Goal: Entertainment & Leisure: Browse casually

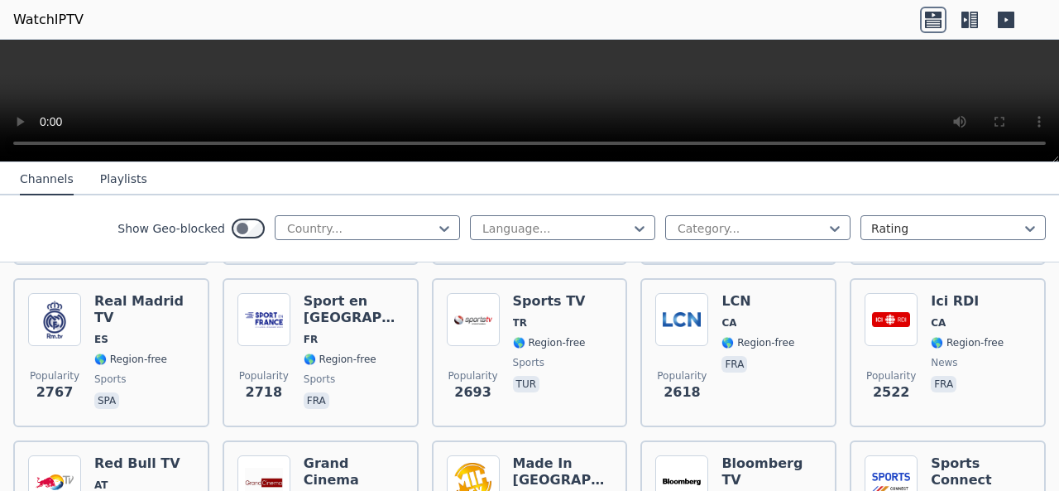
scroll to position [579, 0]
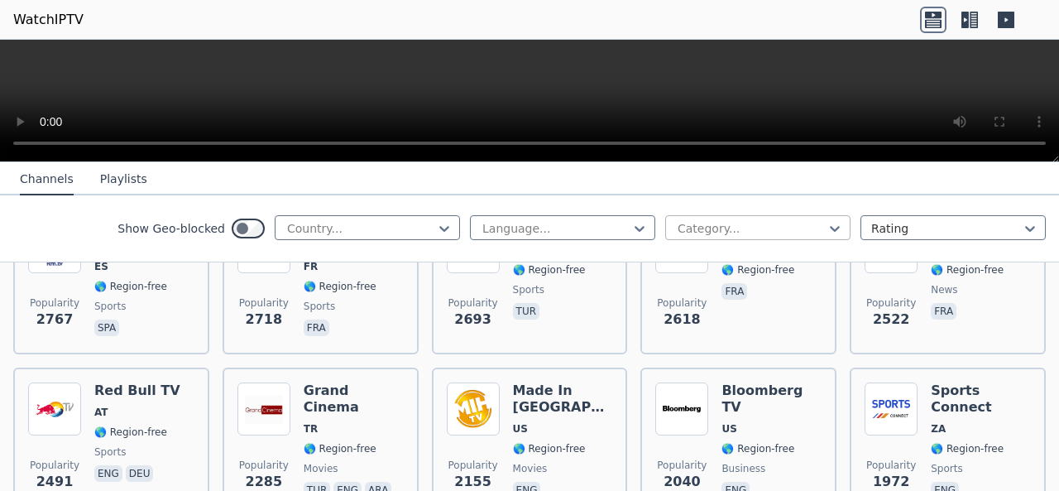
click at [807, 221] on div at bounding box center [751, 228] width 151 height 17
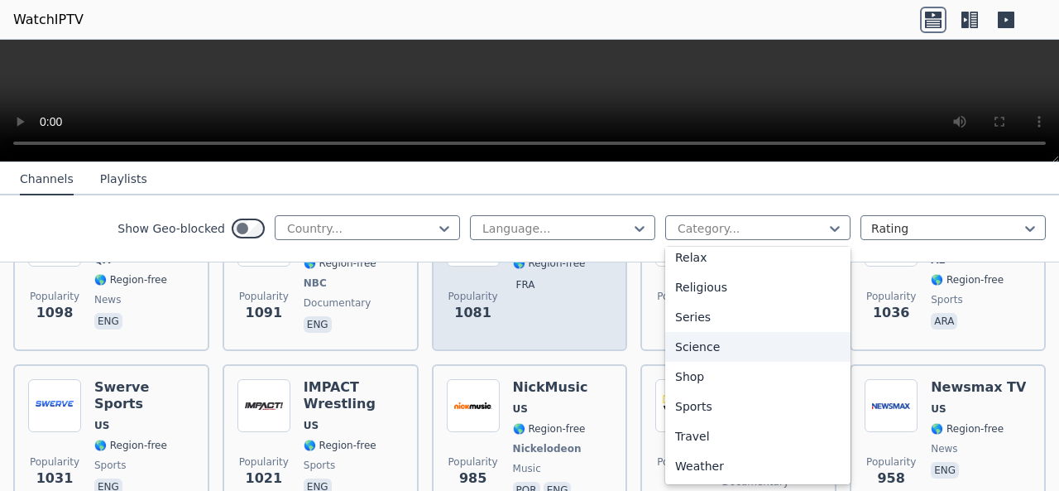
scroll to position [1737, 0]
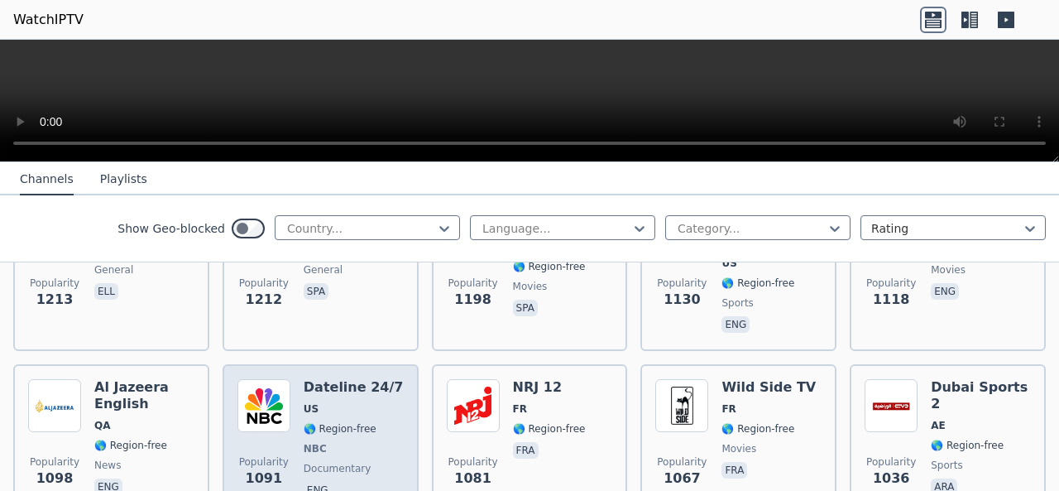
click at [266, 379] on img at bounding box center [263, 405] width 53 height 53
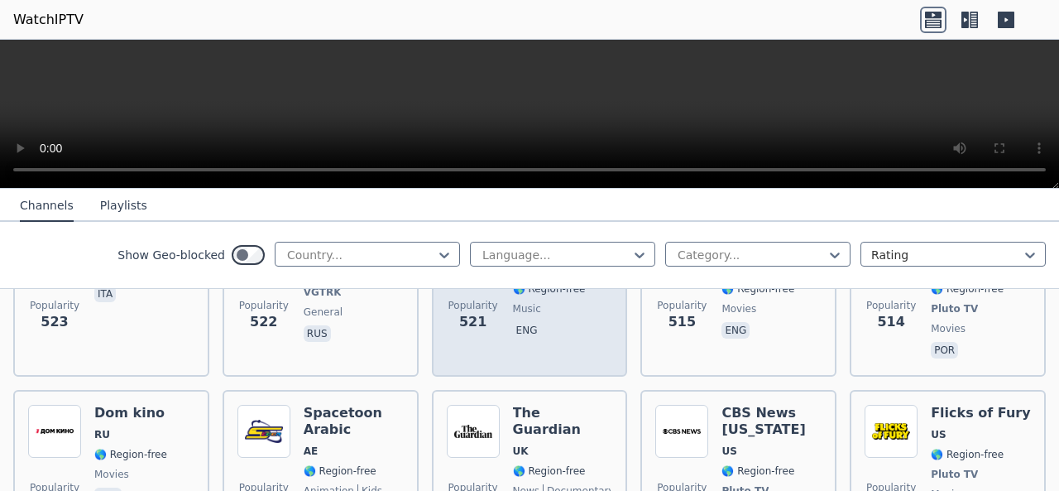
scroll to position [4964, 0]
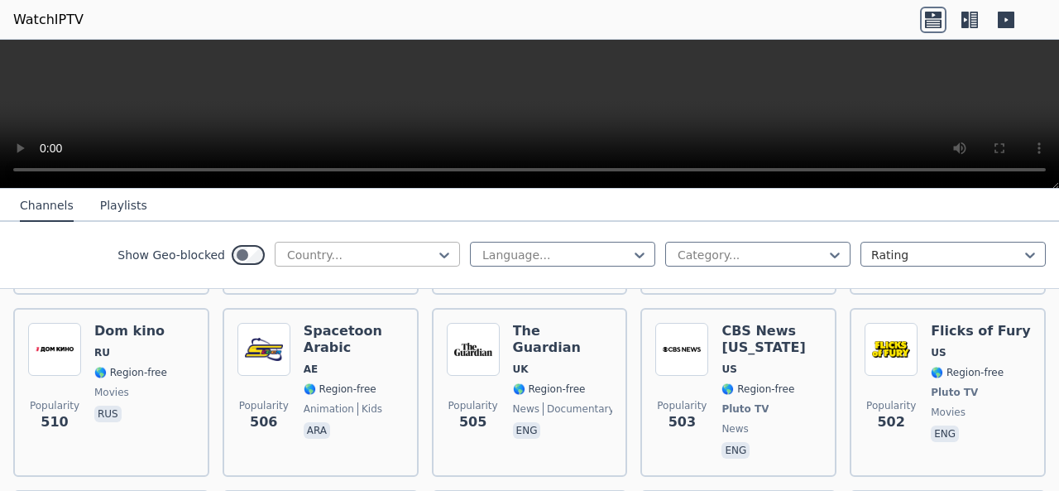
click at [368, 247] on div at bounding box center [360, 255] width 151 height 17
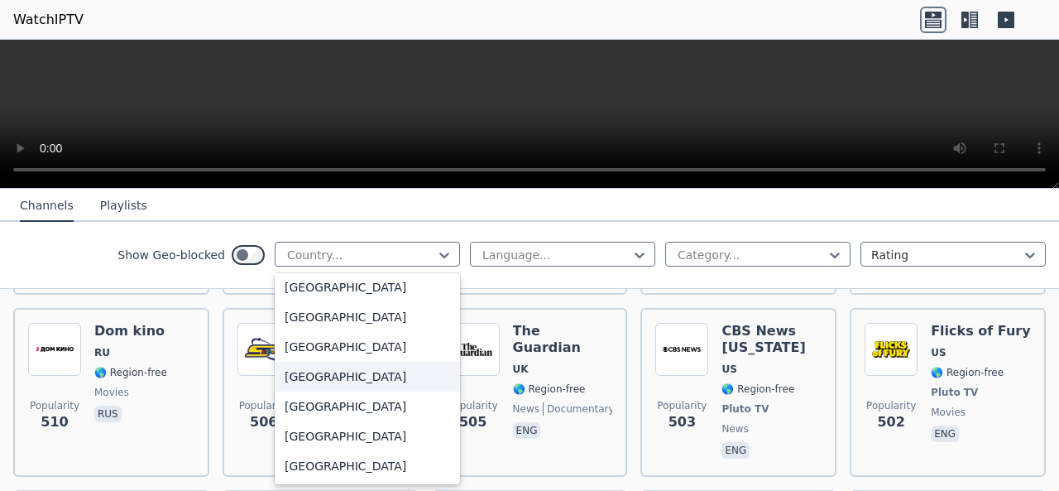
scroll to position [5782, 0]
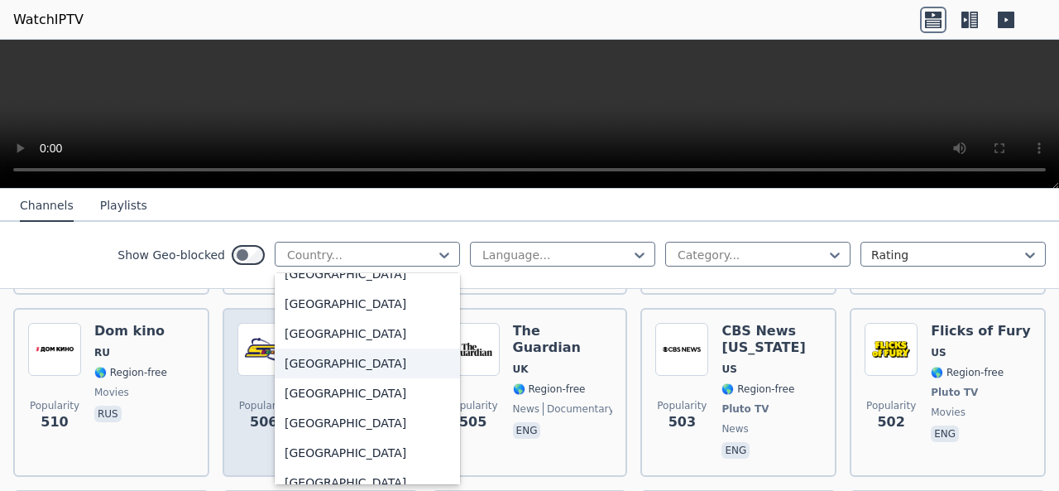
click at [311, 362] on div "[GEOGRAPHIC_DATA]" at bounding box center [367, 363] width 185 height 30
click at [311, 362] on div "Spacetoon Arabic AE 🌎 Region-free animation kids ara" at bounding box center [354, 392] width 100 height 139
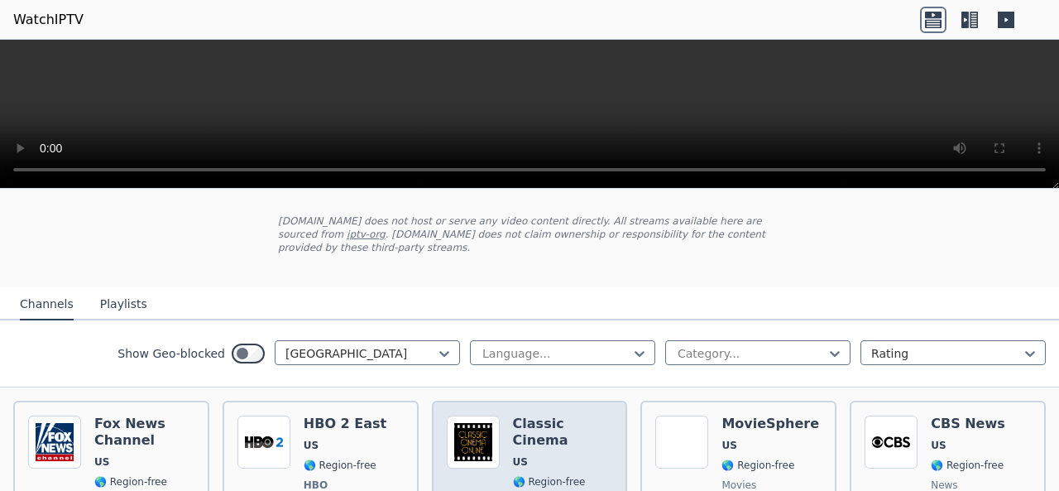
scroll to position [165, 0]
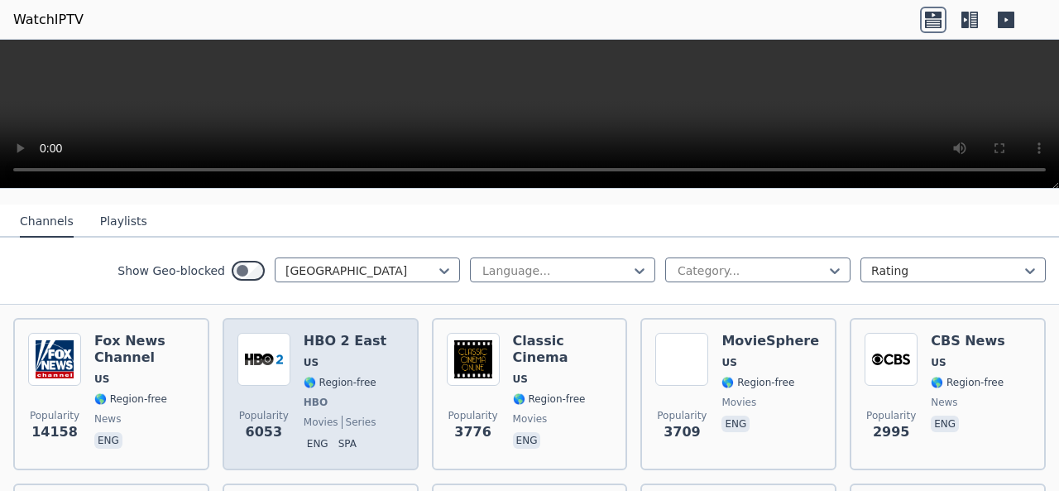
click at [363, 356] on span "US" at bounding box center [345, 362] width 83 height 13
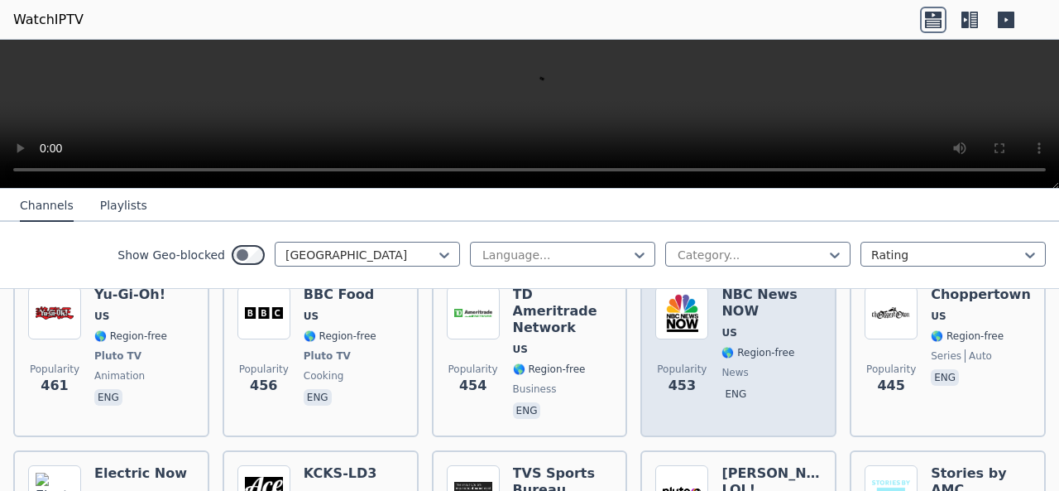
scroll to position [2234, 0]
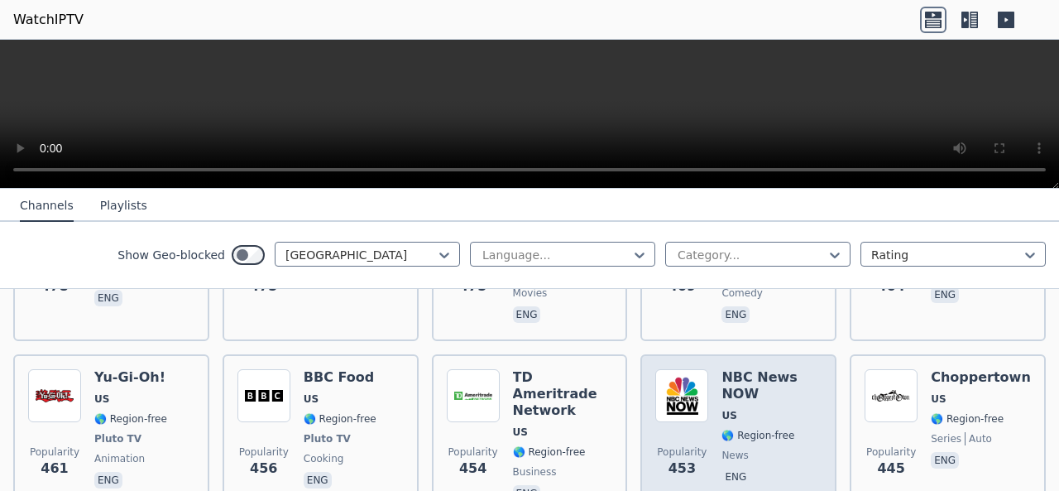
click at [761, 390] on div "NBC News NOW US 🌎 Region-free news eng" at bounding box center [771, 437] width 100 height 136
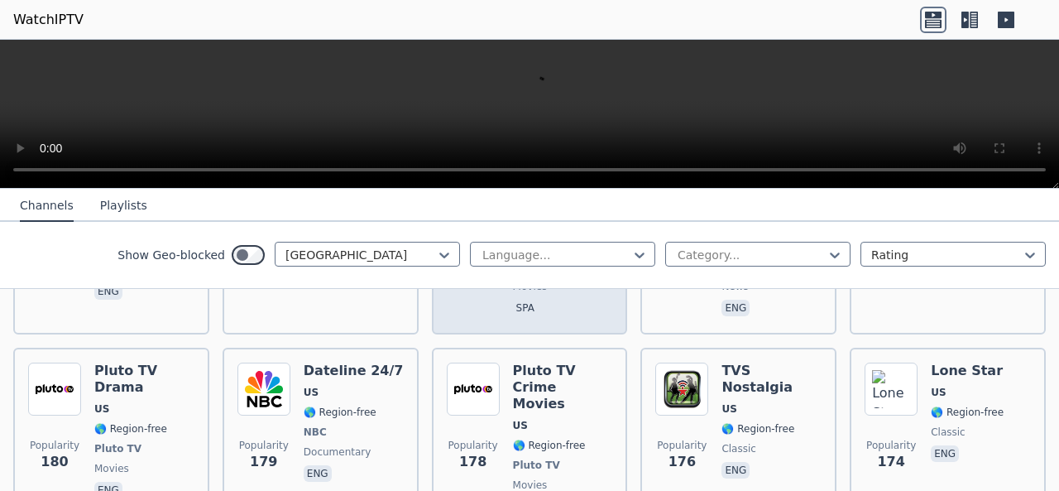
scroll to position [4385, 0]
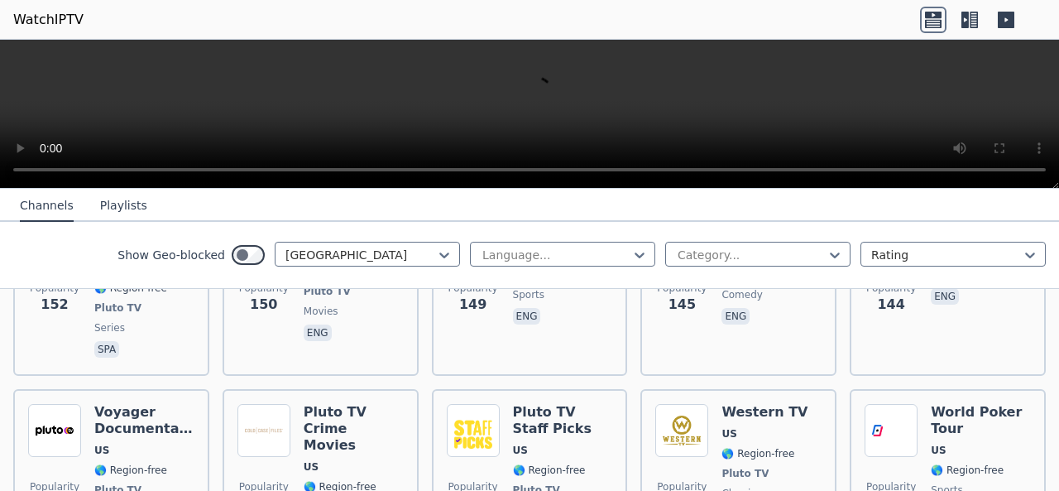
scroll to position [5543, 0]
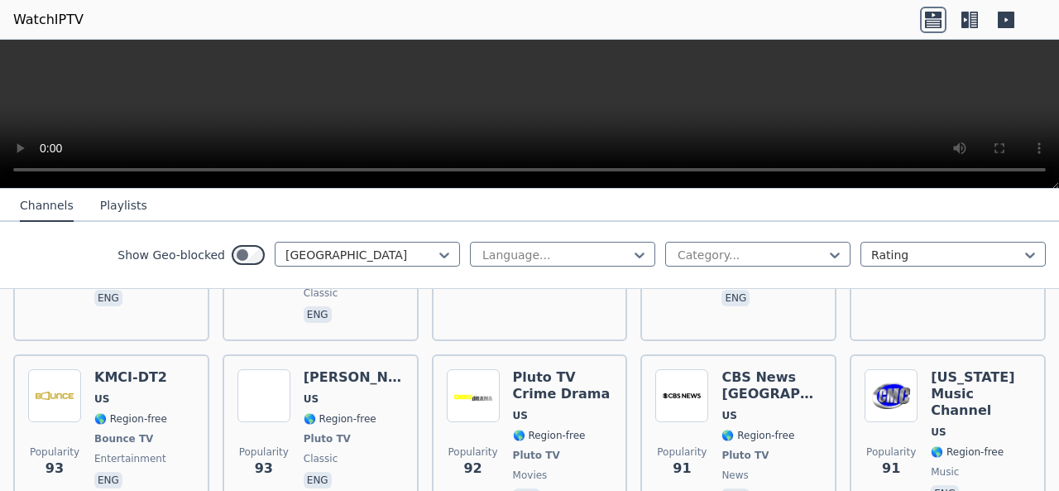
scroll to position [7934, 0]
